Goal: Task Accomplishment & Management: Use online tool/utility

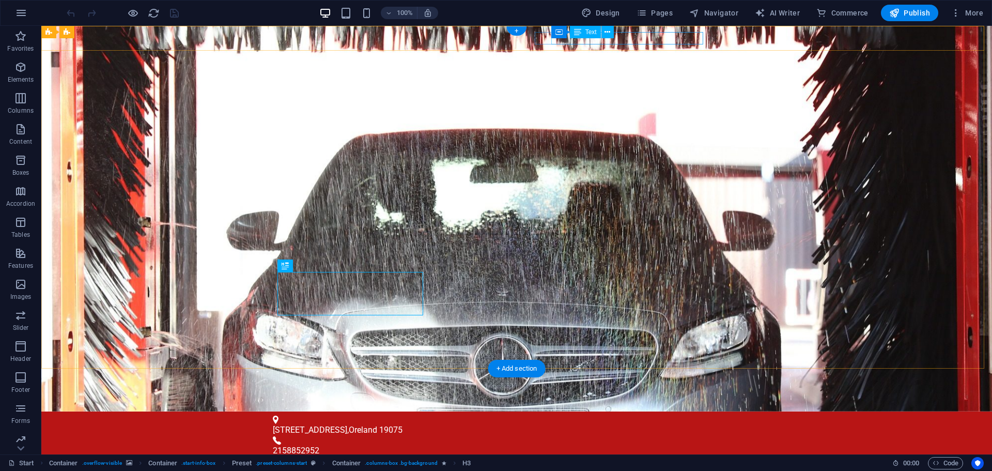
click at [626, 467] on div "info@vailcomm.com info@vailcomm.com" at bounding box center [514, 473] width 477 height 12
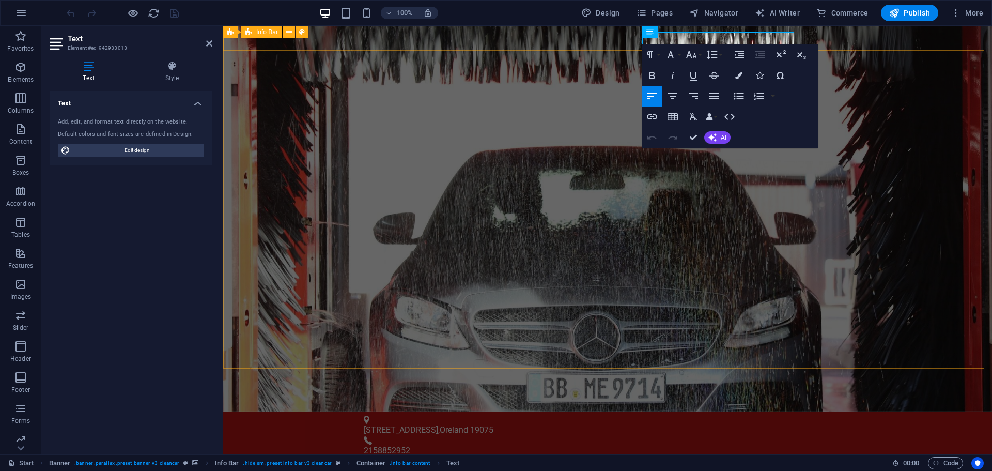
drag, startPoint x: 719, startPoint y: 37, endPoint x: 810, endPoint y: 37, distance: 91.5
click at [810, 411] on div "1511 Walnut Ave , Oreland 19075 2158852952 info@vailcomm.com info@vailcomm.com" at bounding box center [607, 455] width 769 height 88
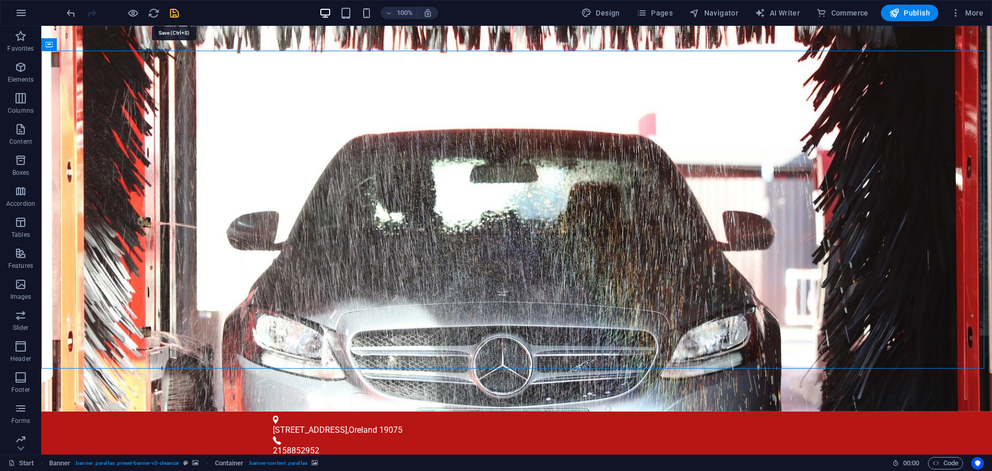
click at [172, 17] on icon "save" at bounding box center [175, 13] width 12 height 12
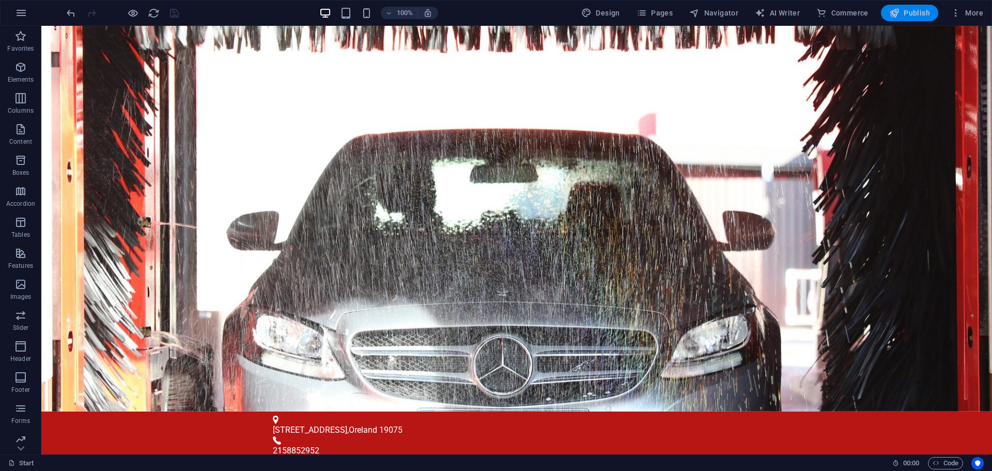
click at [913, 11] on span "Publish" at bounding box center [910, 13] width 41 height 10
click at [886, 12] on button "Publish" at bounding box center [909, 13] width 57 height 17
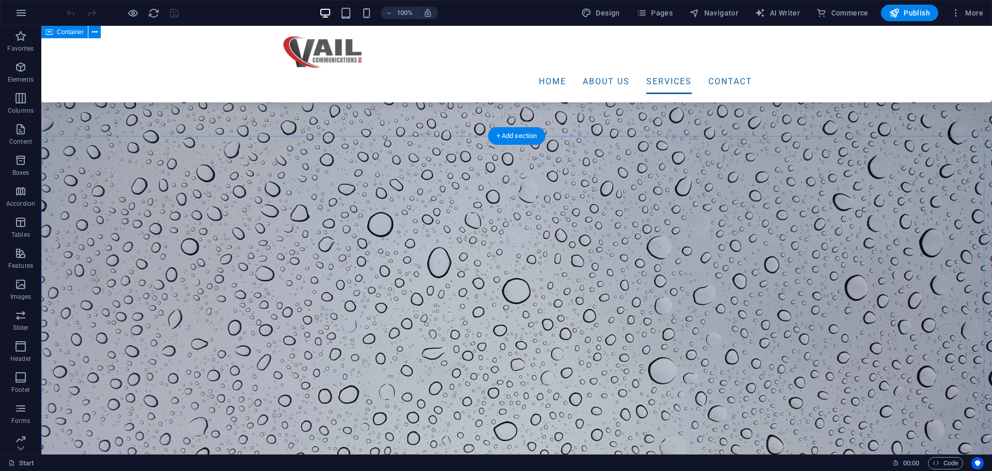
scroll to position [672, 0]
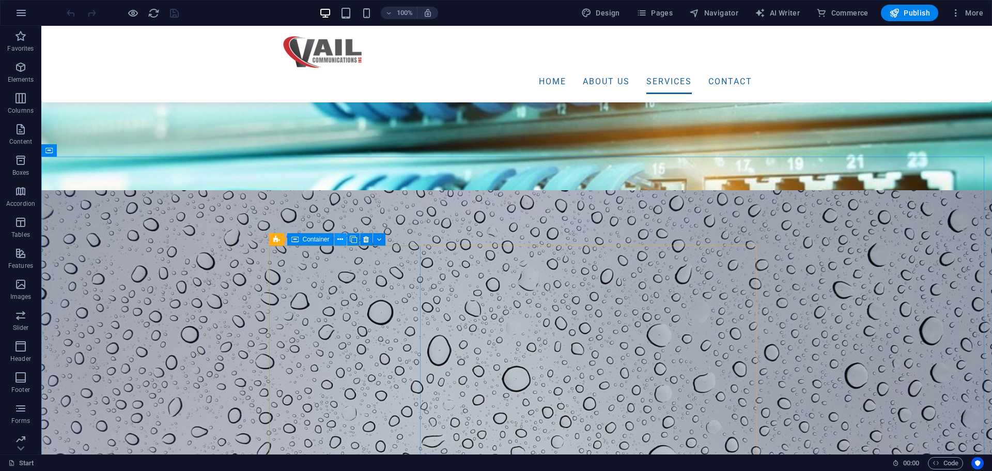
click at [343, 238] on icon at bounding box center [341, 239] width 6 height 11
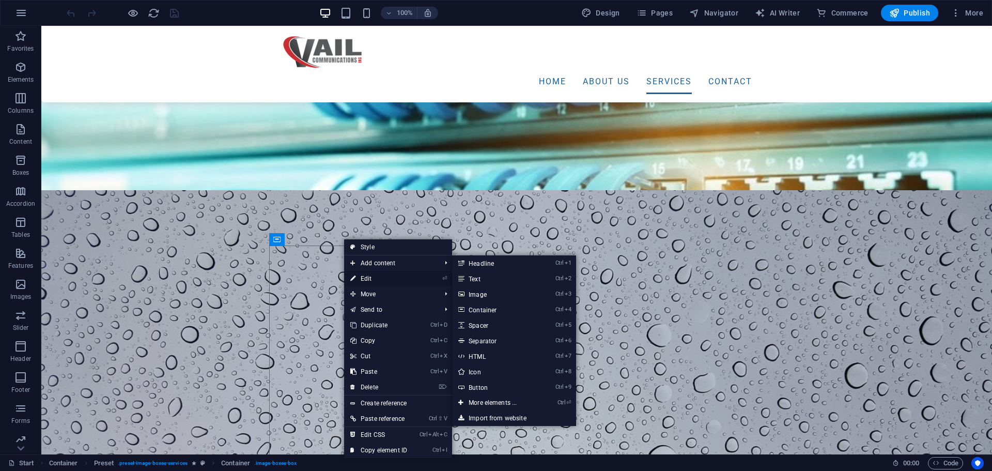
click at [361, 274] on link "⏎ Edit" at bounding box center [378, 279] width 69 height 16
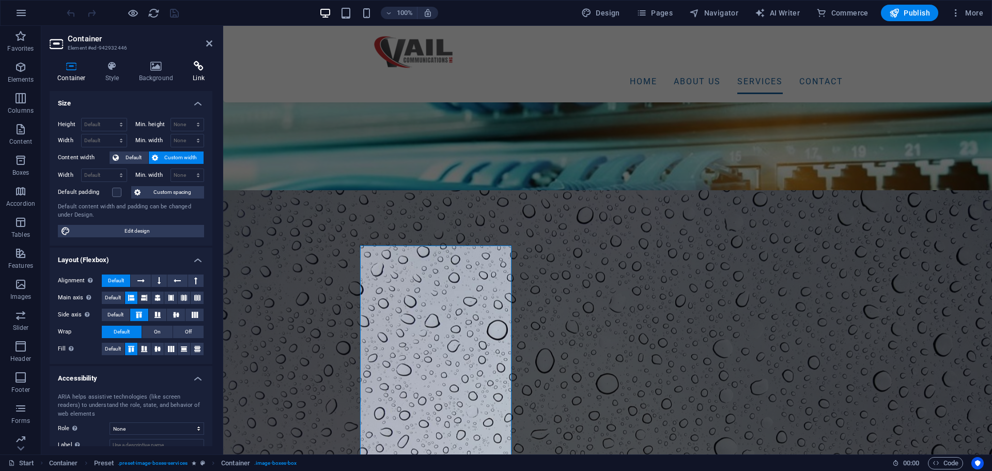
click at [205, 72] on h4 "Link" at bounding box center [198, 72] width 27 height 22
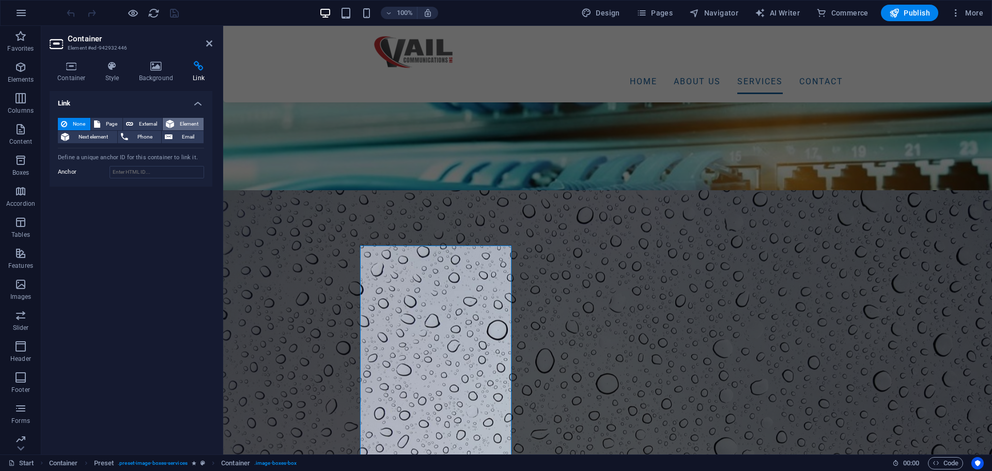
click at [189, 125] on span "Element" at bounding box center [188, 124] width 23 height 12
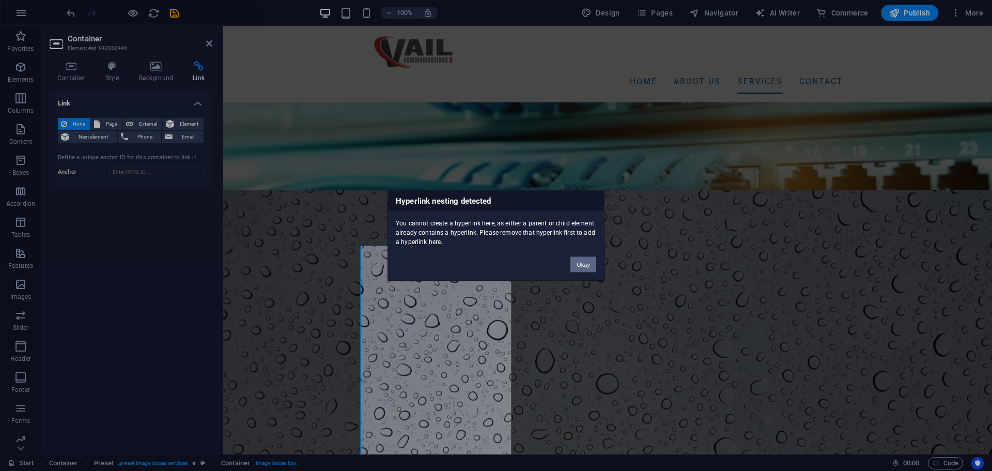
click at [581, 265] on button "Okay" at bounding box center [584, 264] width 26 height 16
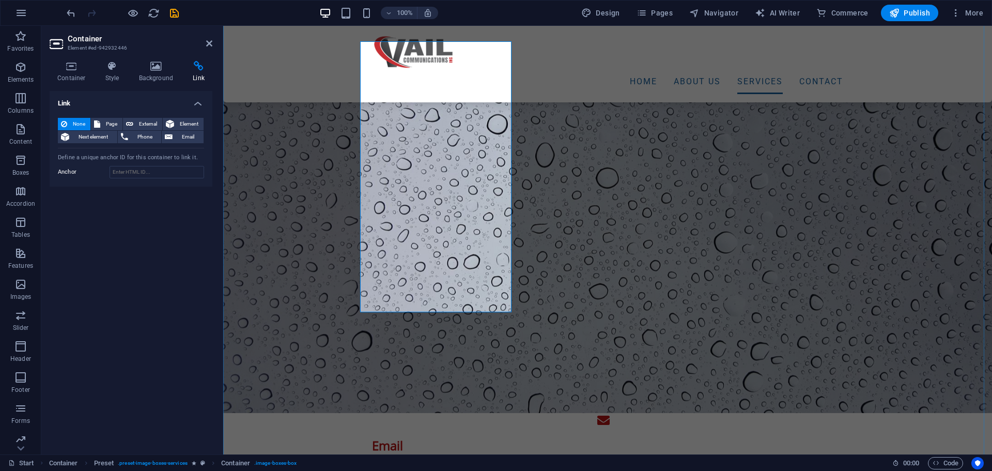
scroll to position [879, 0]
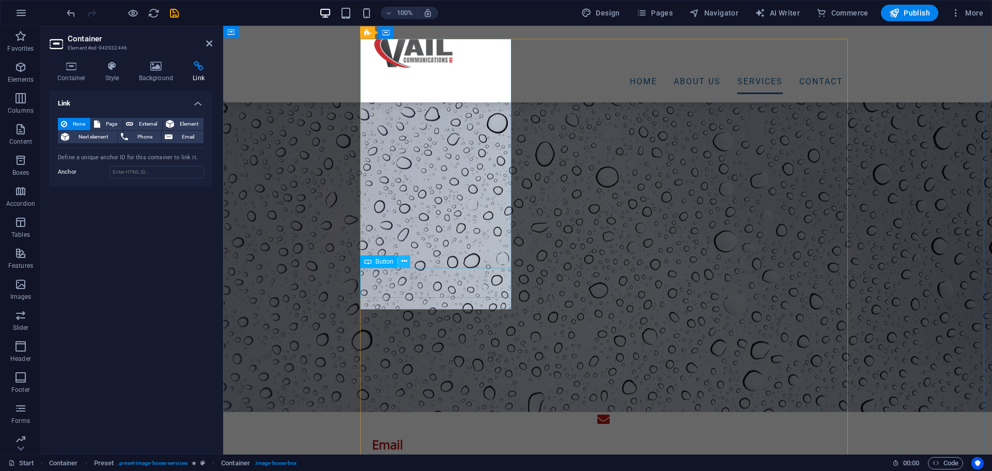
click at [397, 266] on div "Button" at bounding box center [379, 261] width 38 height 12
click at [402, 264] on icon at bounding box center [405, 261] width 6 height 11
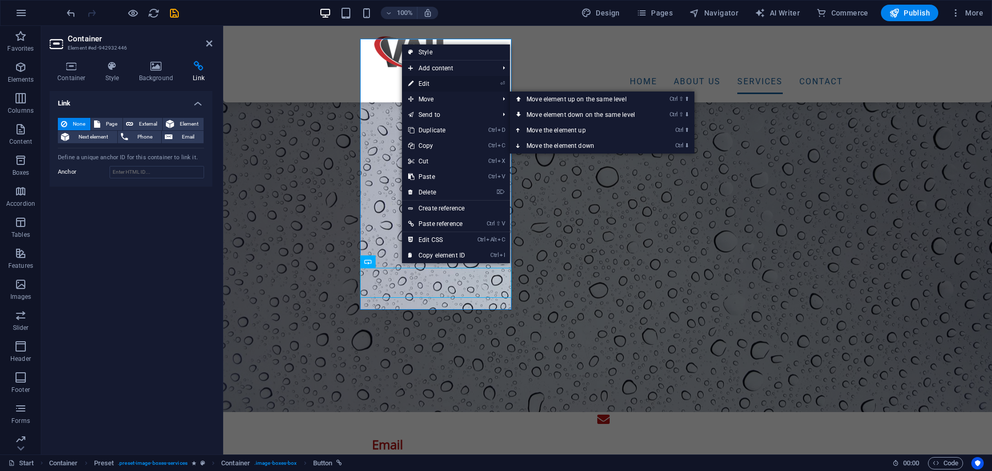
click at [421, 84] on link "⏎ Edit" at bounding box center [436, 84] width 69 height 16
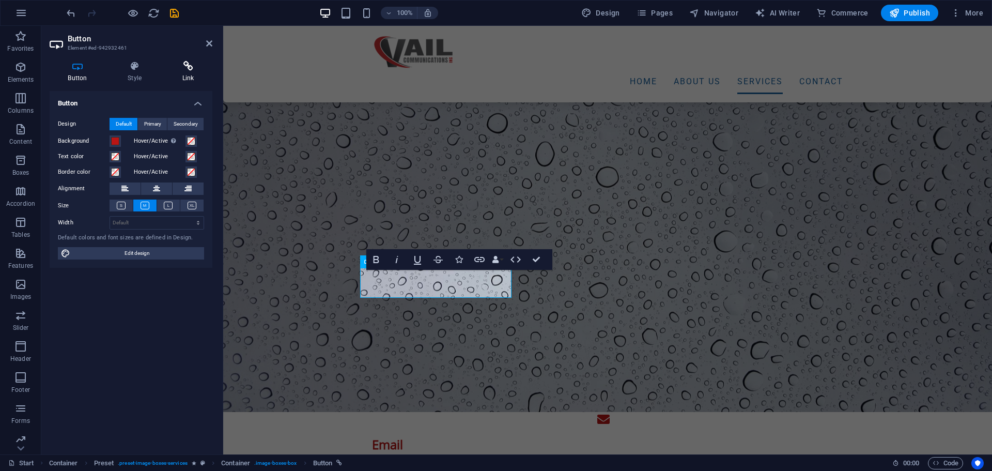
click at [179, 77] on h4 "Link" at bounding box center [188, 72] width 49 height 22
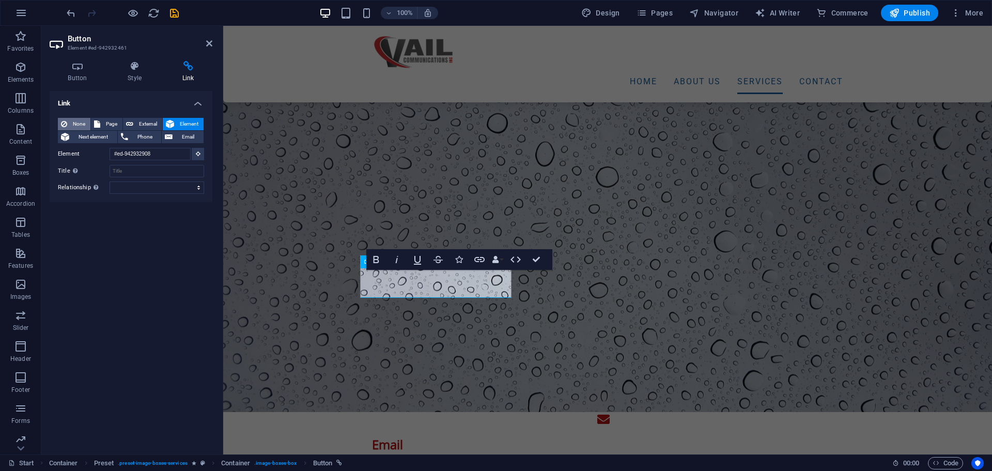
click at [62, 125] on icon at bounding box center [64, 124] width 6 height 12
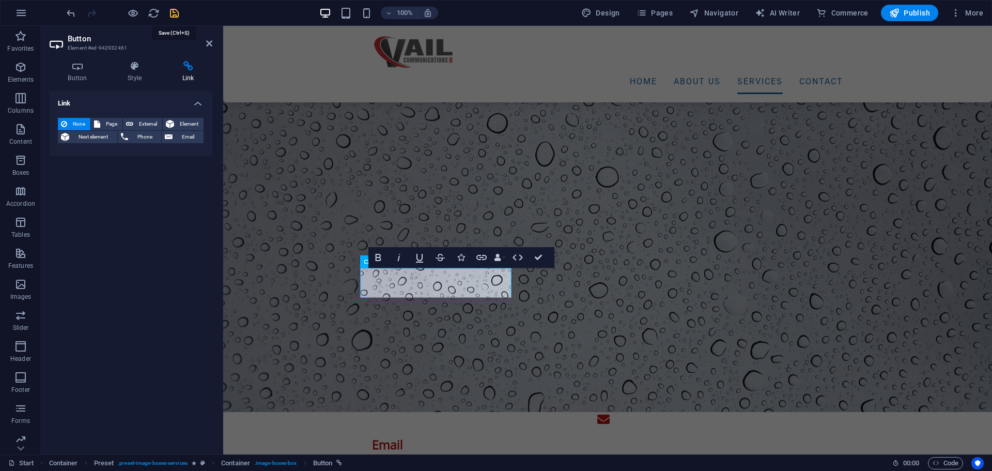
click at [171, 16] on icon "save" at bounding box center [175, 13] width 12 height 12
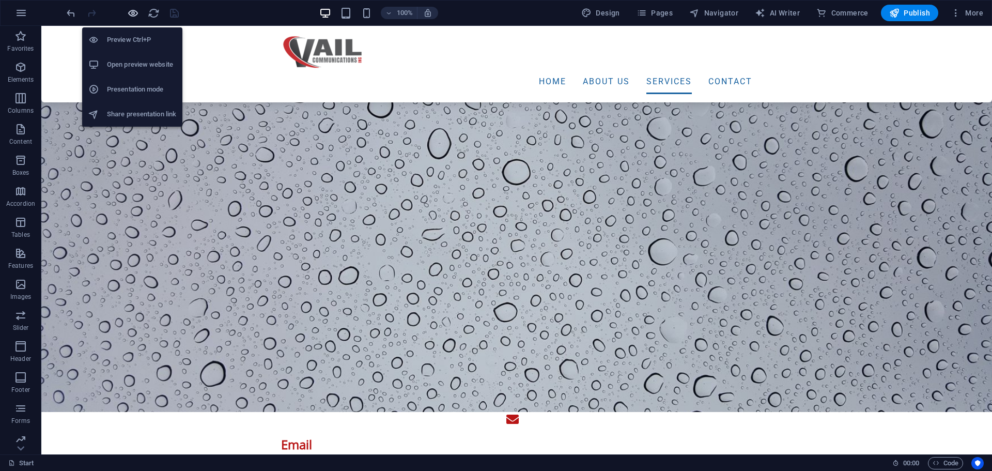
click at [133, 16] on icon "button" at bounding box center [133, 13] width 12 height 12
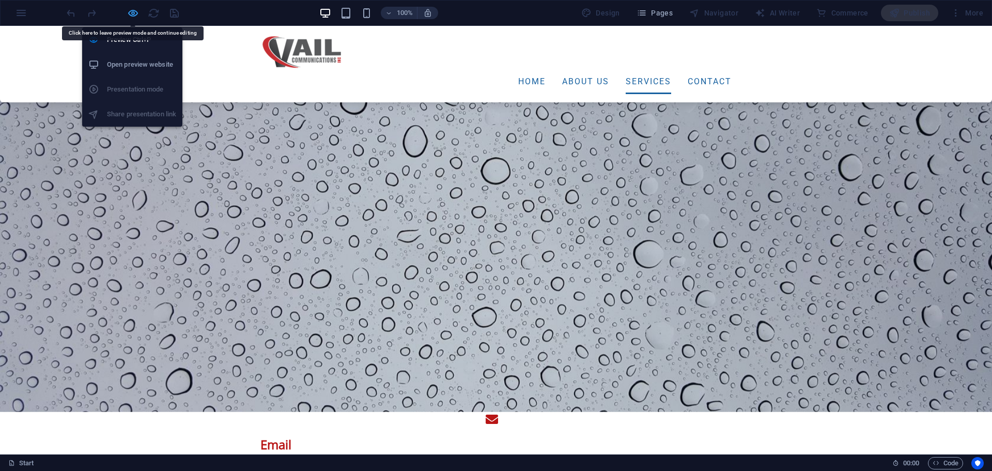
click at [131, 16] on icon "button" at bounding box center [133, 13] width 12 height 12
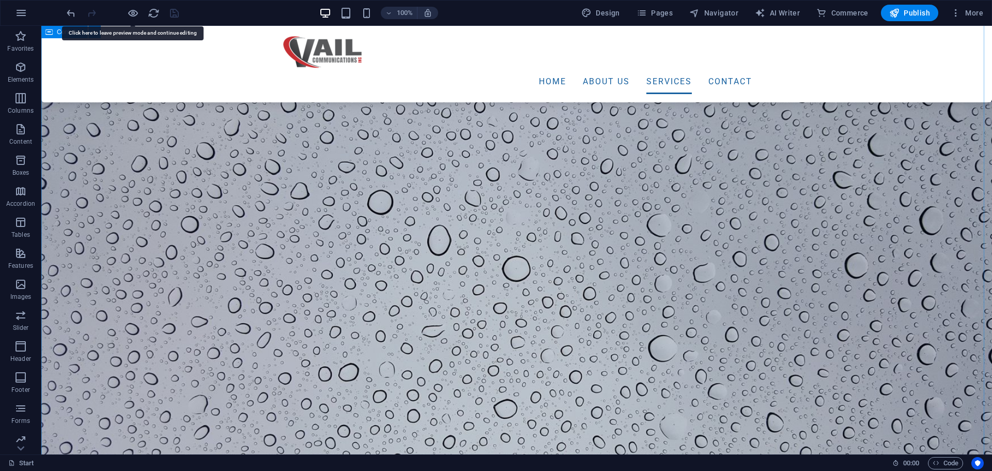
scroll to position [775, 0]
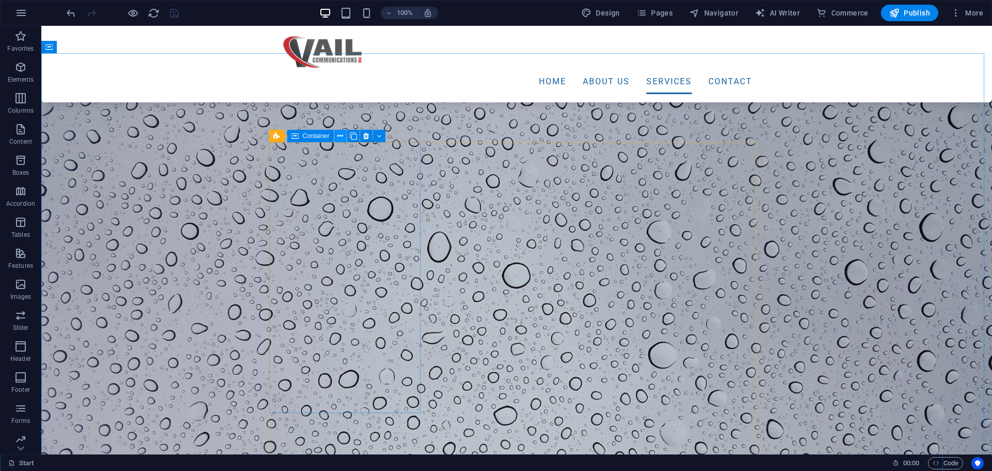
click at [341, 139] on icon at bounding box center [341, 136] width 6 height 11
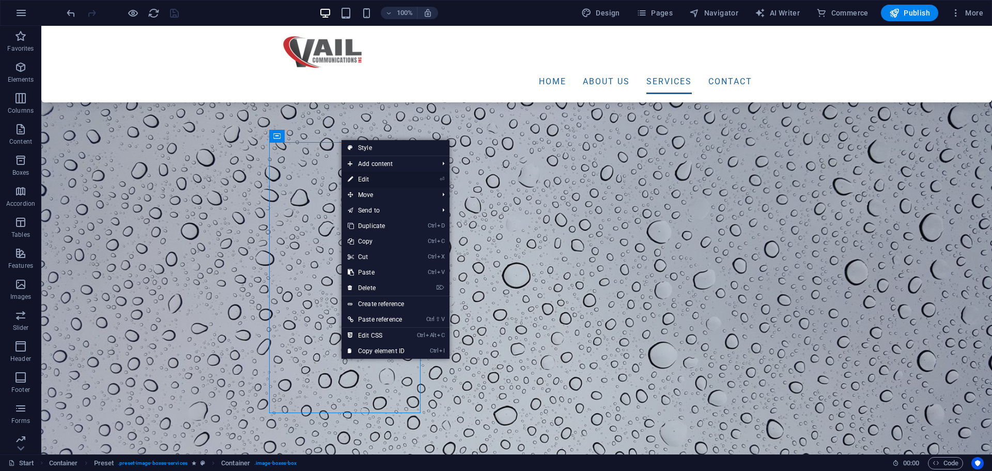
drag, startPoint x: 360, startPoint y: 177, endPoint x: 135, endPoint y: 151, distance: 226.3
click at [360, 177] on link "⏎ Edit" at bounding box center [376, 180] width 69 height 16
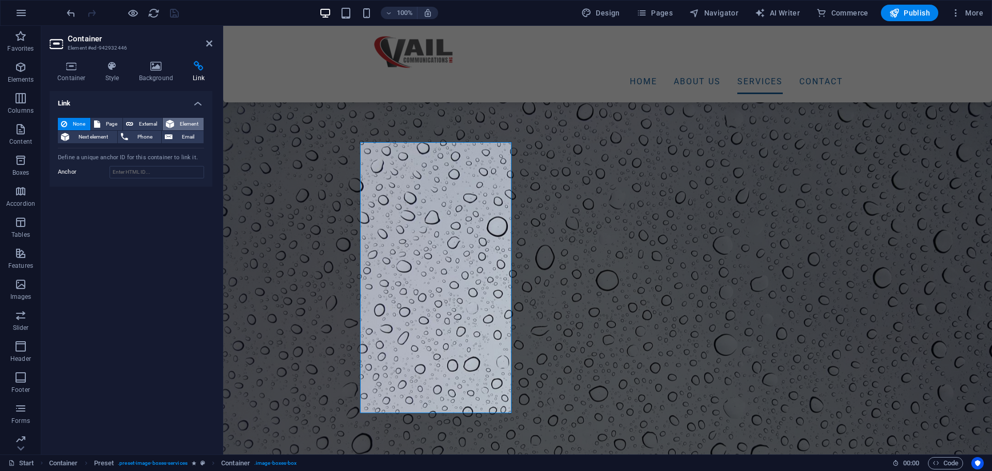
click at [181, 123] on span "Element" at bounding box center [188, 124] width 23 height 12
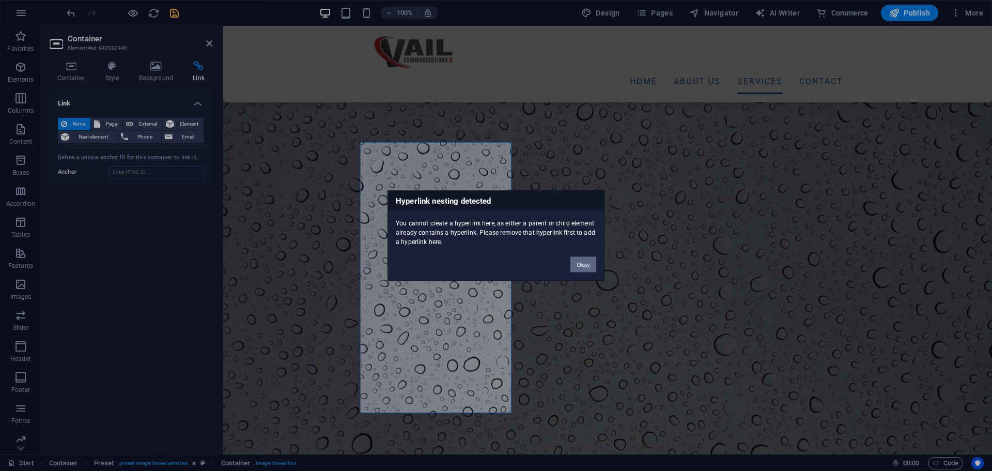
click at [586, 263] on button "Okay" at bounding box center [584, 264] width 26 height 16
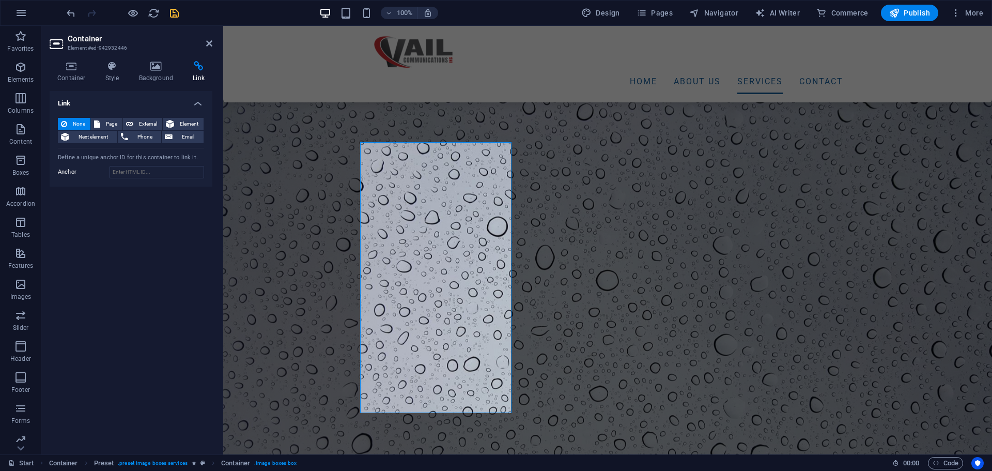
click at [169, 257] on div "Link None Page External Element Next element Phone Email Page Start Blog Elemen…" at bounding box center [131, 268] width 163 height 355
click at [172, 8] on icon "save" at bounding box center [175, 13] width 12 height 12
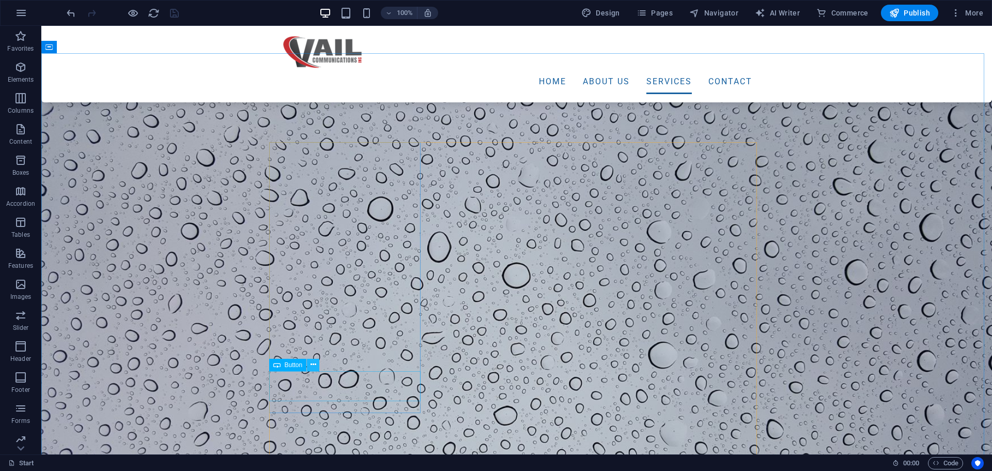
click at [309, 365] on button at bounding box center [313, 365] width 12 height 12
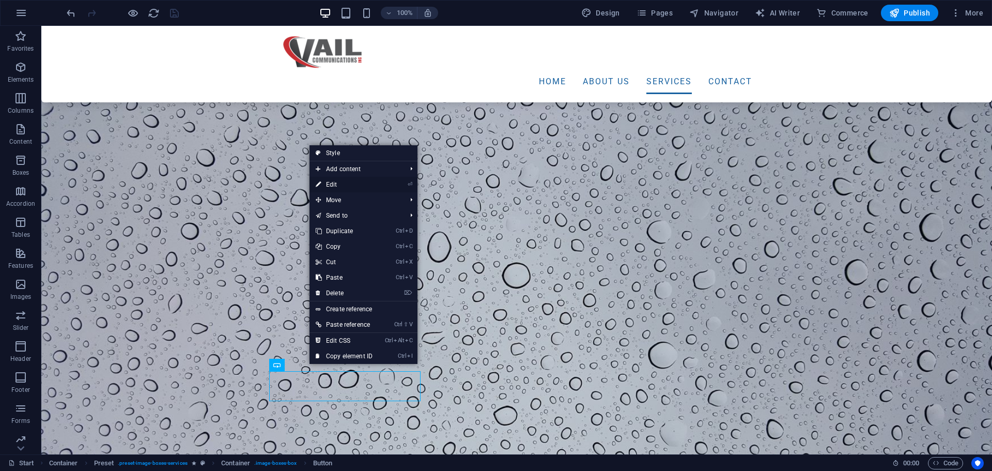
click at [334, 186] on link "⏎ Edit" at bounding box center [344, 185] width 69 height 16
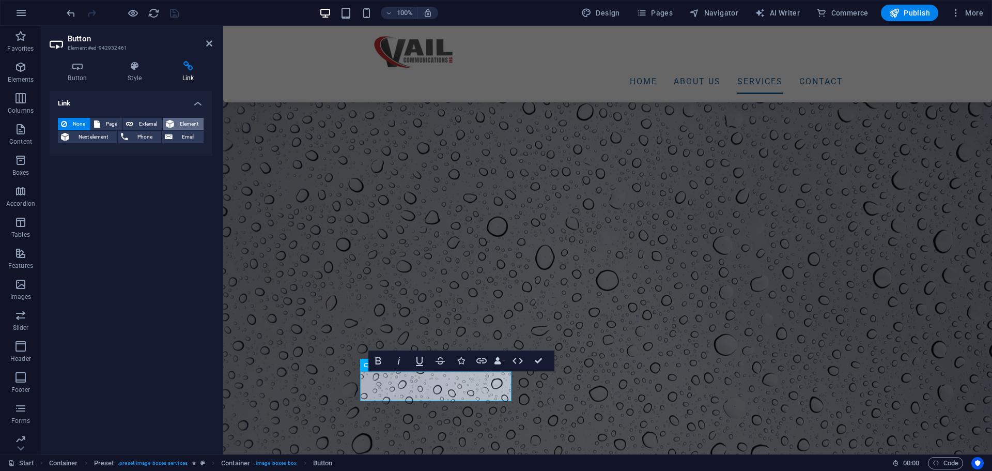
click at [178, 123] on span "Element" at bounding box center [188, 124] width 23 height 12
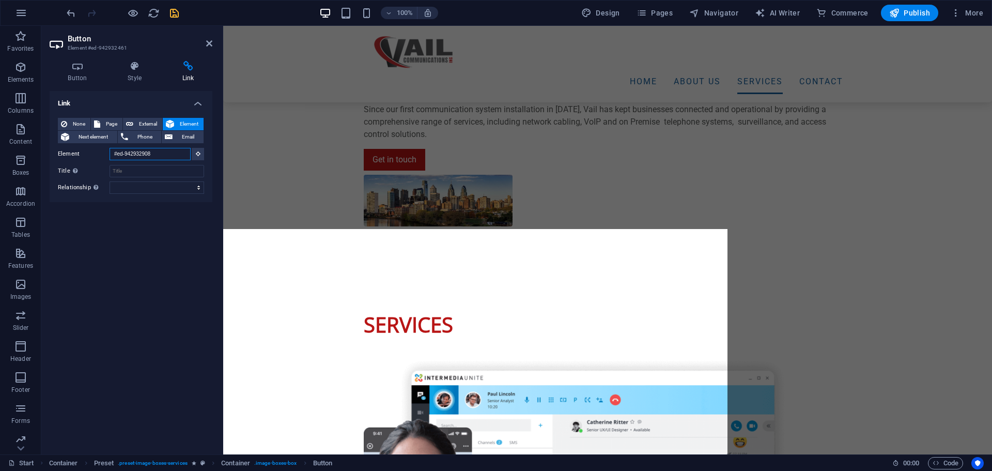
scroll to position [1480, 0]
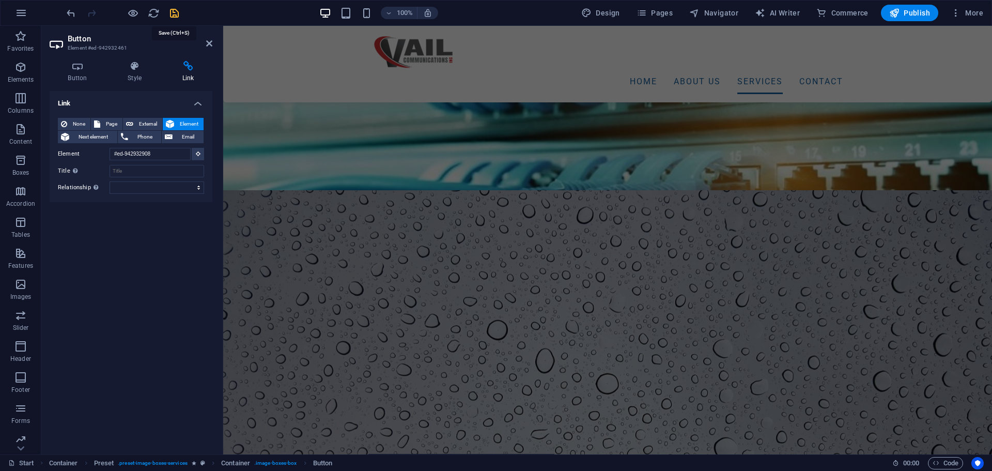
click at [176, 13] on icon "save" at bounding box center [175, 13] width 12 height 12
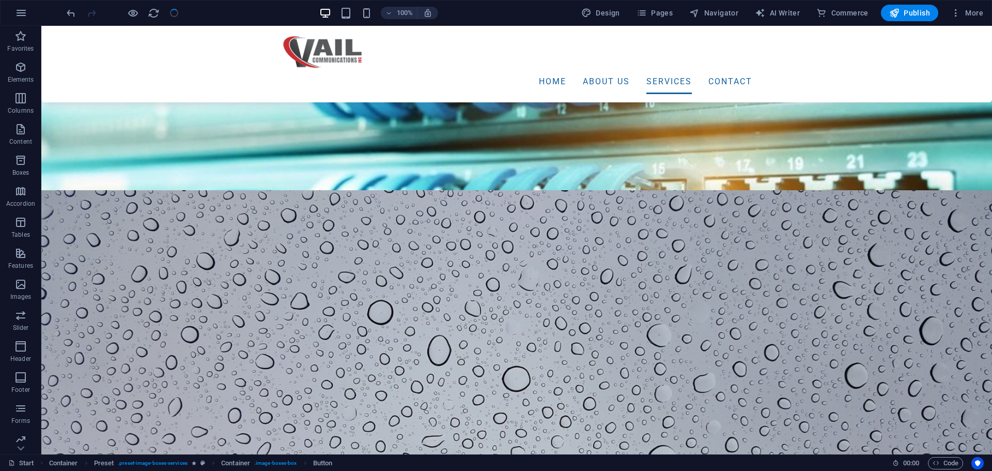
scroll to position [917, 0]
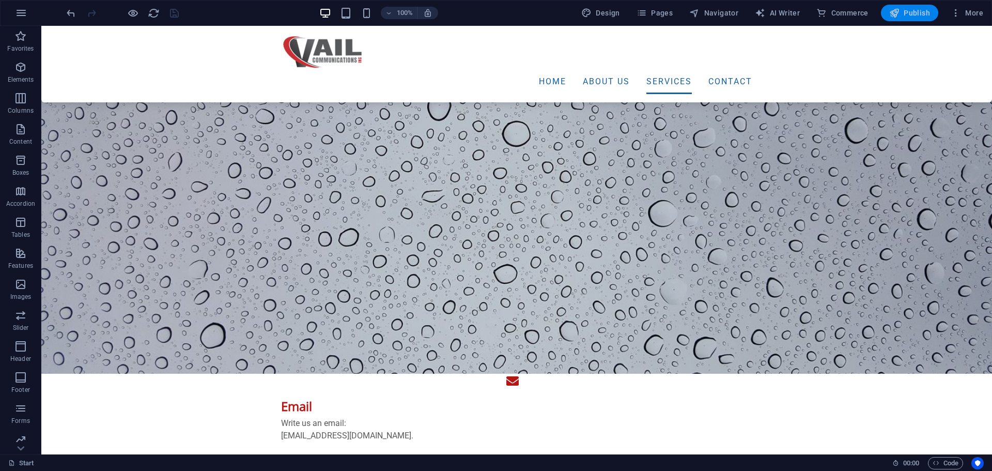
click at [897, 13] on icon "button" at bounding box center [895, 13] width 10 height 10
